Goal: Obtain resource: Download file/media

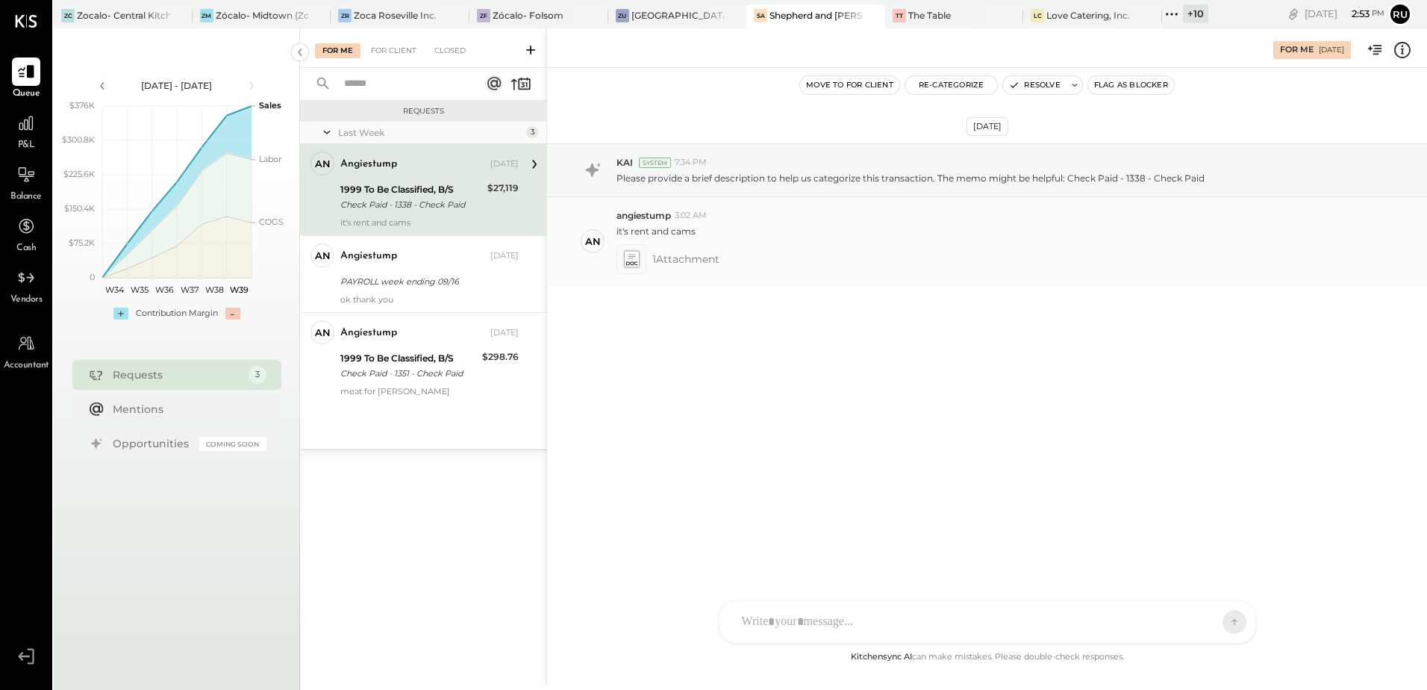
click at [635, 259] on icon at bounding box center [631, 258] width 16 height 17
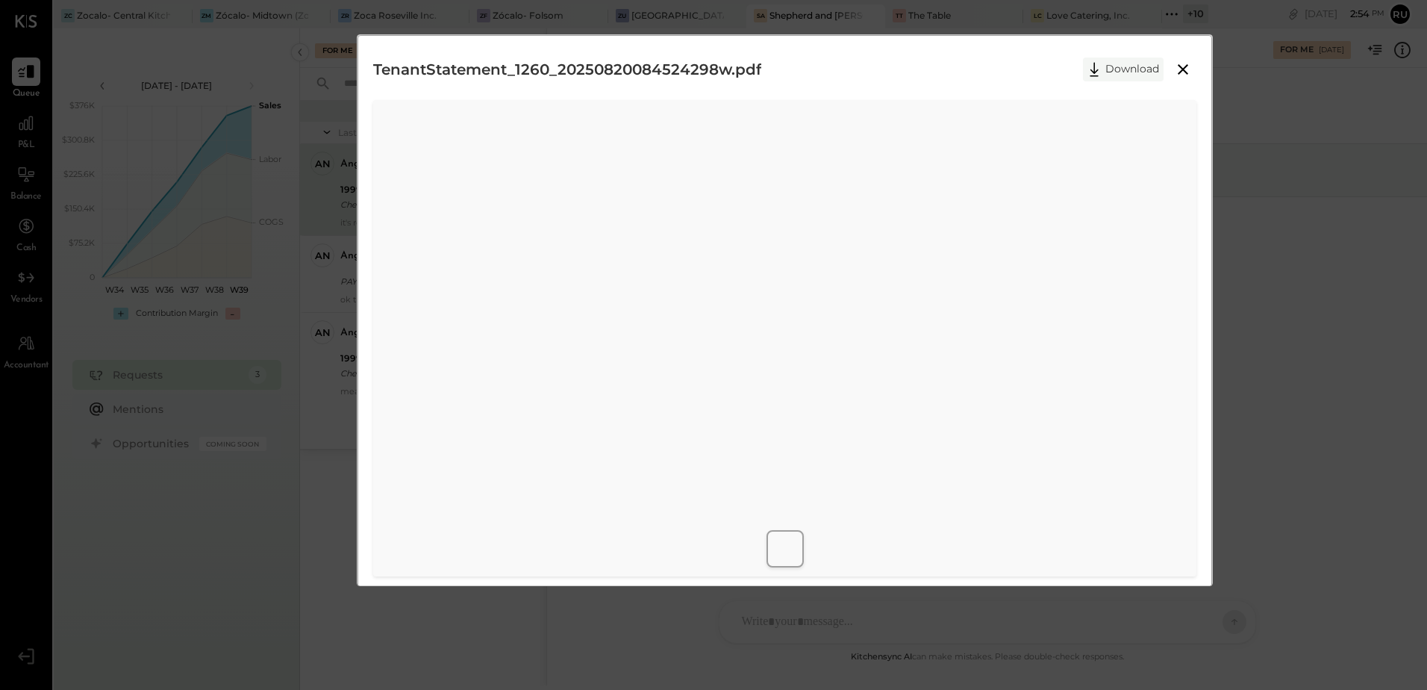
click at [1115, 67] on button "Download" at bounding box center [1123, 69] width 81 height 24
